Goal: Check status: Check status

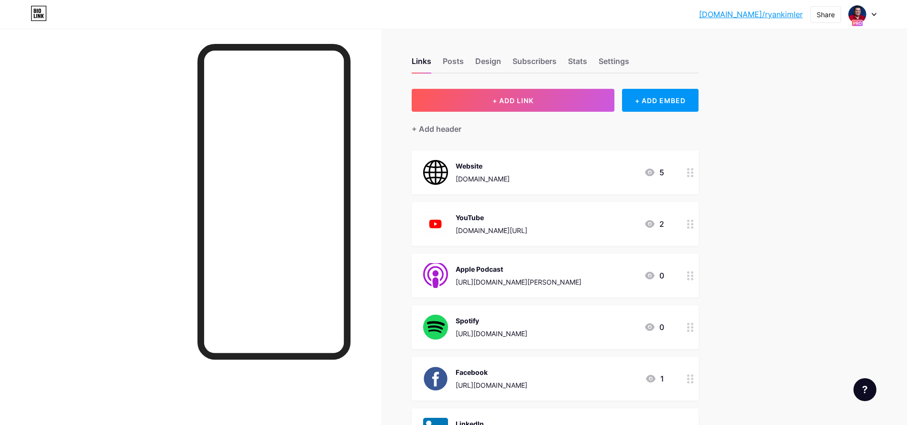
click at [866, 6] on div at bounding box center [862, 14] width 28 height 17
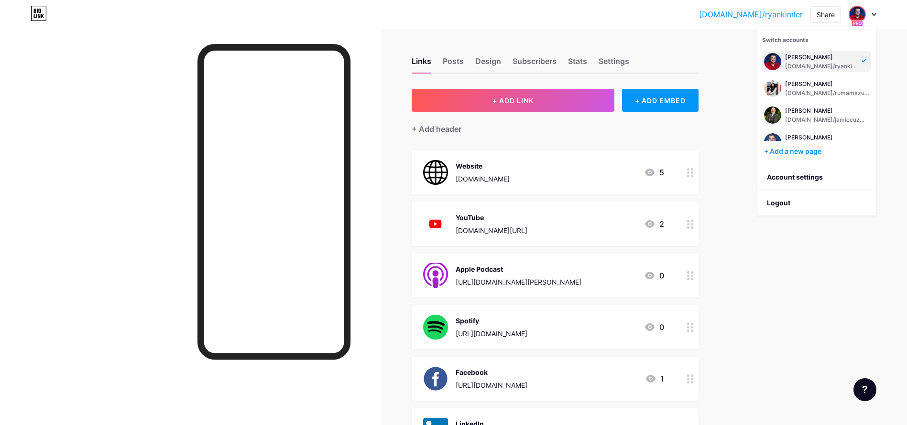
scroll to position [258, 0]
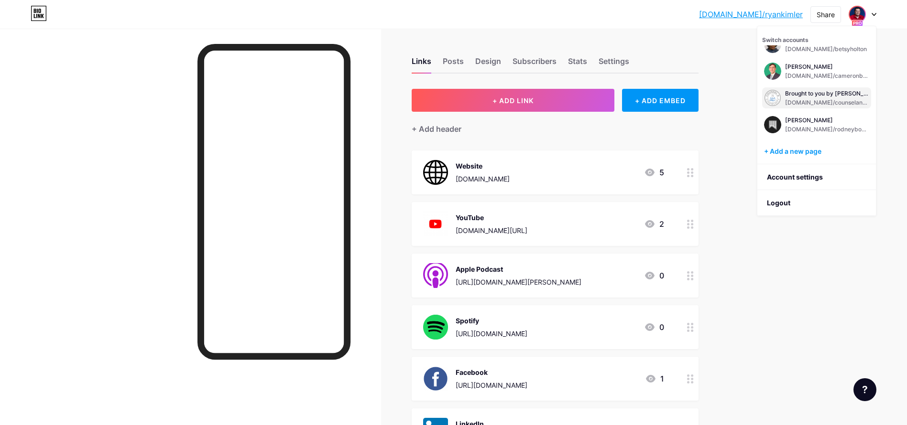
click at [829, 96] on div "Brought to you by [PERSON_NAME] Group, PC" at bounding box center [827, 94] width 84 height 8
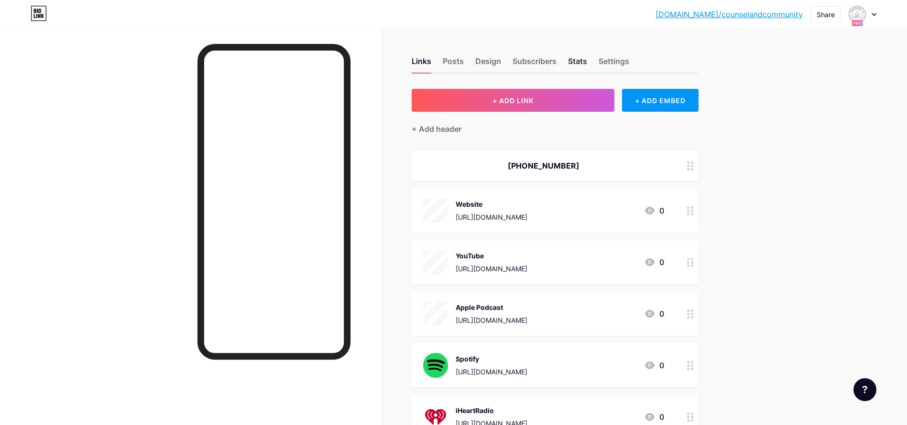
click at [582, 61] on div "Stats" at bounding box center [577, 63] width 19 height 17
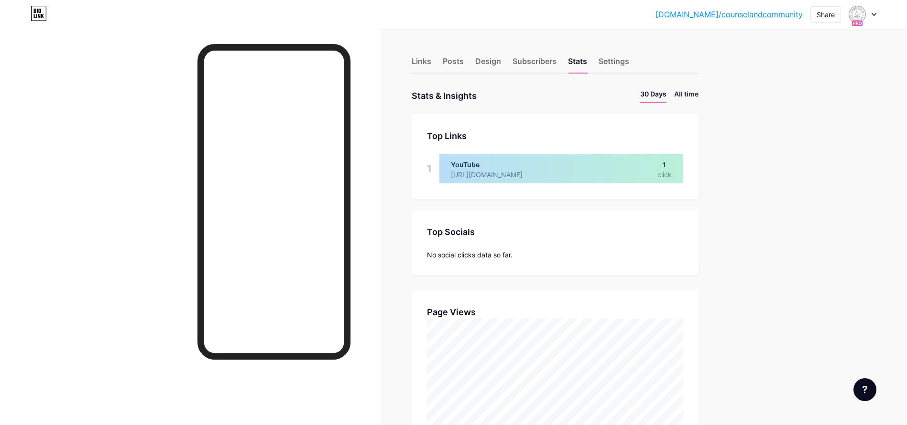
scroll to position [425, 907]
click at [696, 92] on li "All time" at bounding box center [686, 96] width 24 height 14
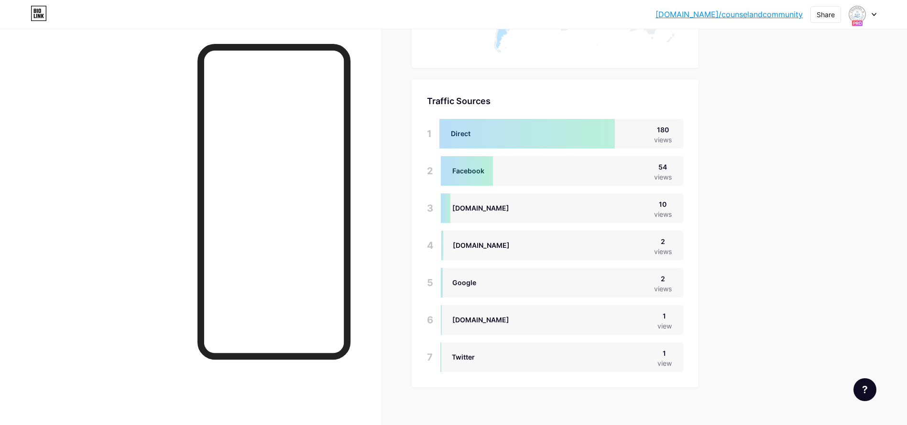
scroll to position [616, 0]
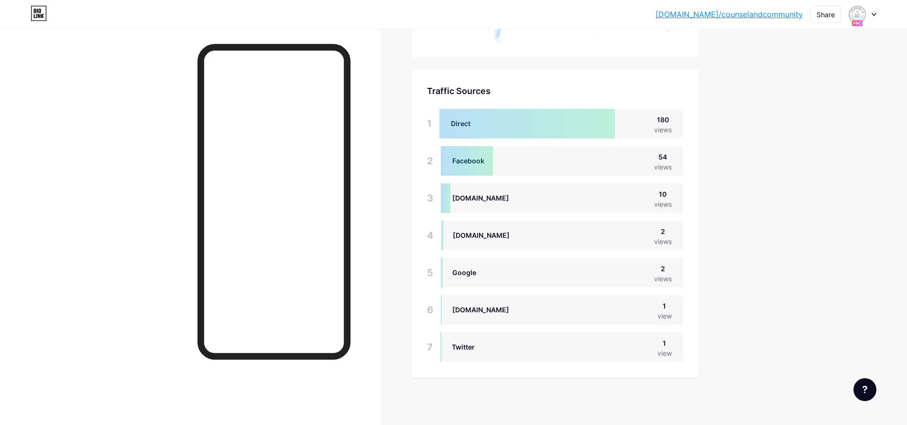
click at [873, 17] on div at bounding box center [862, 14] width 28 height 17
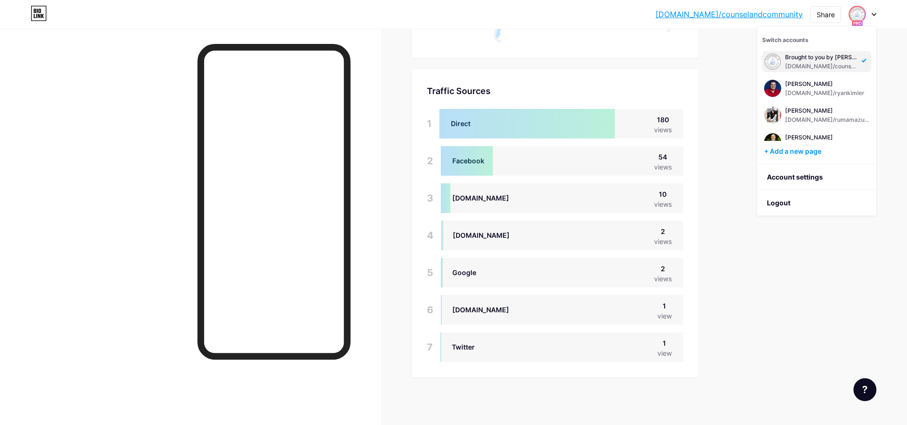
scroll to position [338, 0]
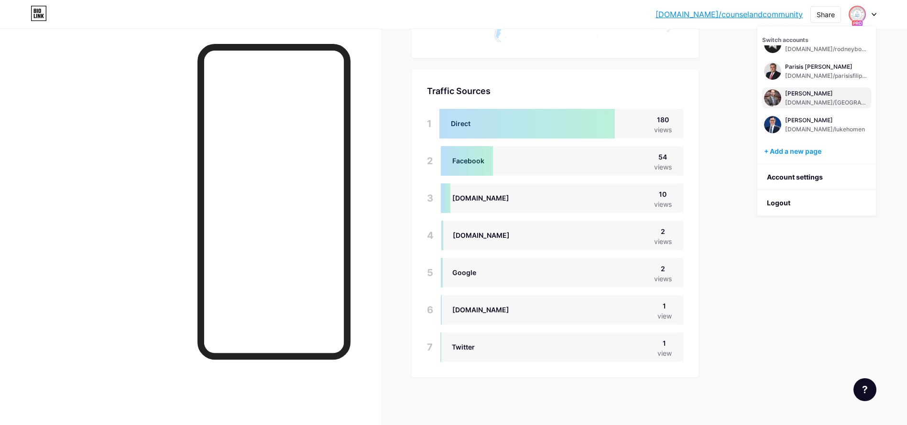
click at [787, 97] on div "[PERSON_NAME]" at bounding box center [827, 94] width 84 height 8
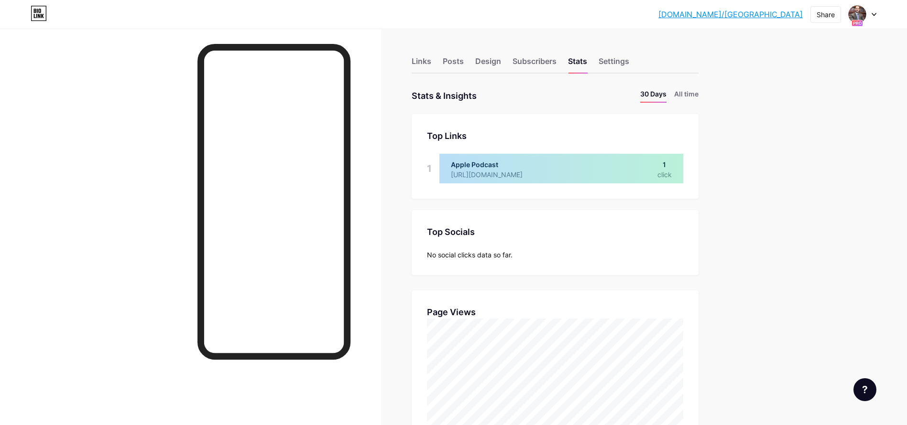
scroll to position [425, 907]
click at [692, 93] on li "All time" at bounding box center [686, 96] width 24 height 14
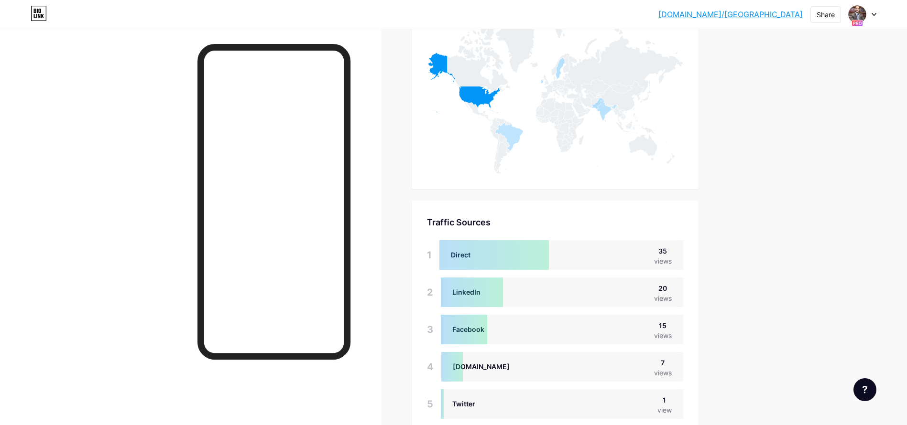
scroll to position [542, 0]
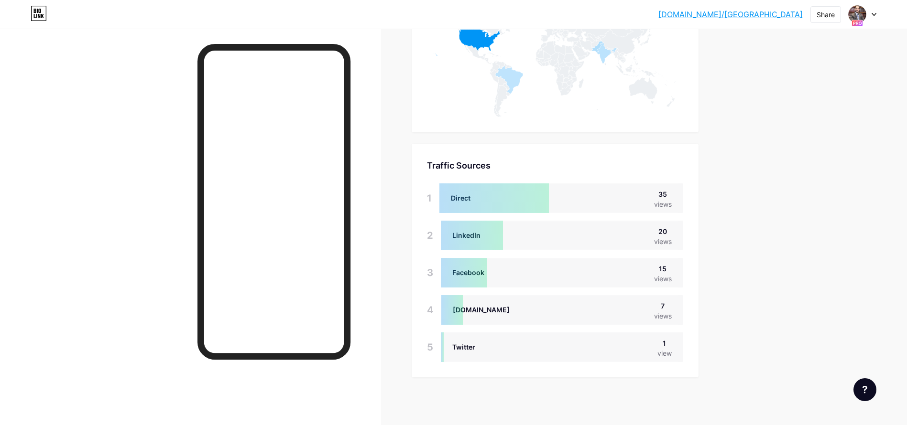
click at [867, 12] on div at bounding box center [862, 14] width 28 height 17
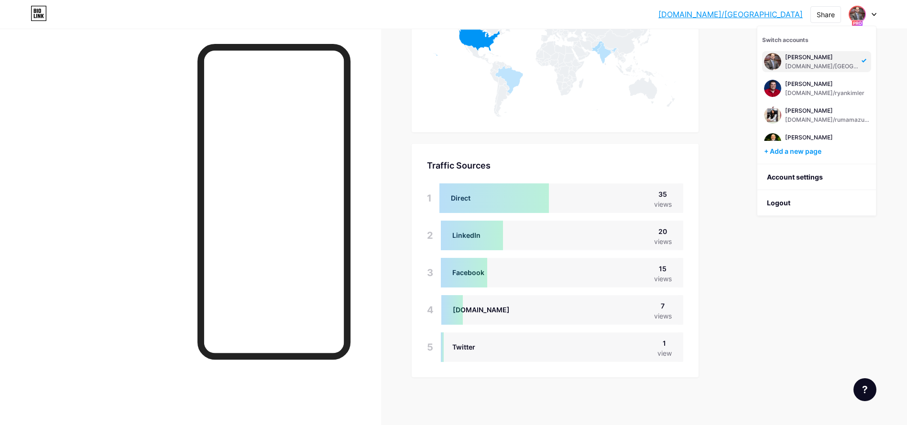
scroll to position [392, 0]
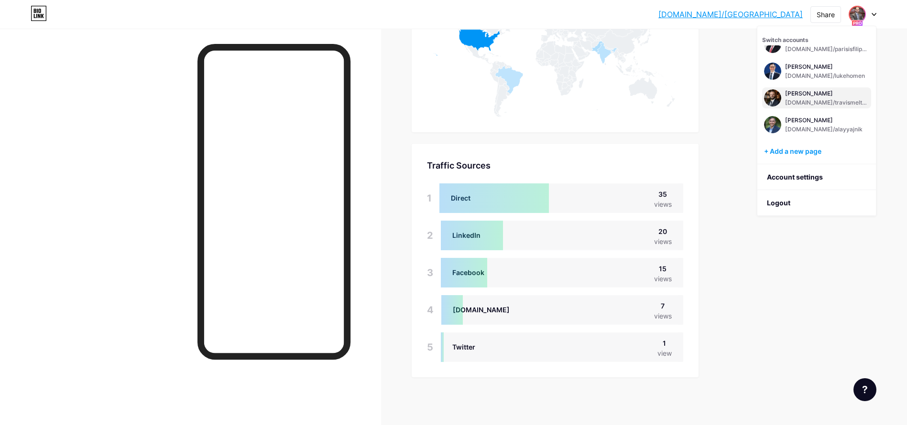
click at [812, 99] on div "[DOMAIN_NAME]/travismeltzer" at bounding box center [827, 103] width 84 height 8
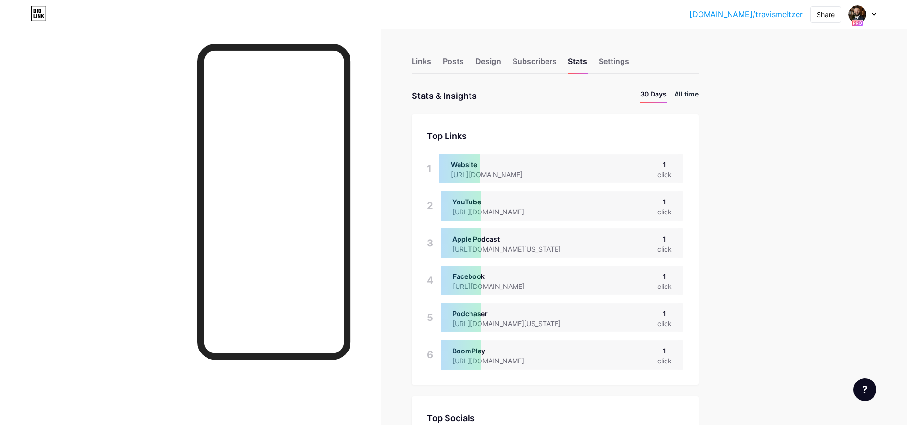
click at [692, 95] on li "All time" at bounding box center [686, 96] width 24 height 14
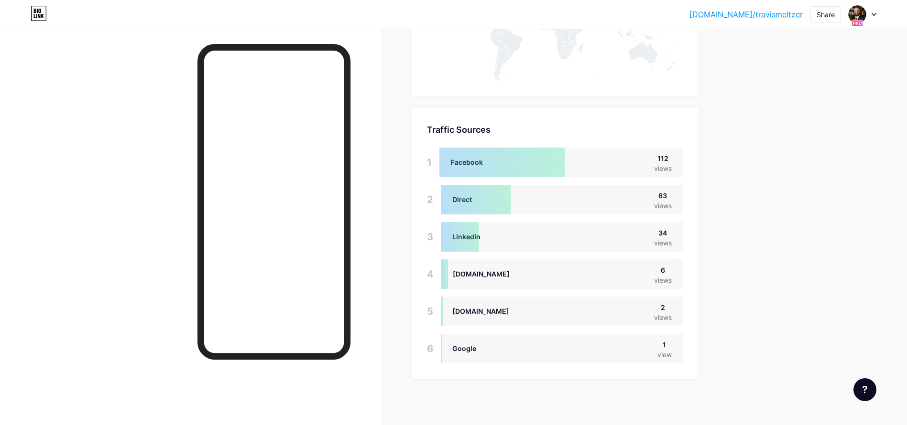
scroll to position [579, 0]
click at [873, 15] on icon at bounding box center [873, 14] width 5 height 3
